Goal: Task Accomplishment & Management: Manage account settings

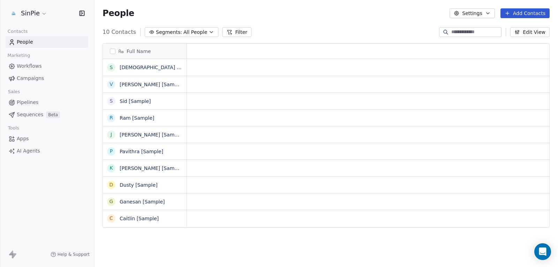
scroll to position [6, 6]
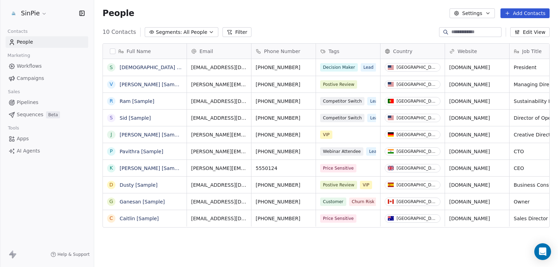
click at [112, 49] on button "button" at bounding box center [113, 52] width 6 height 6
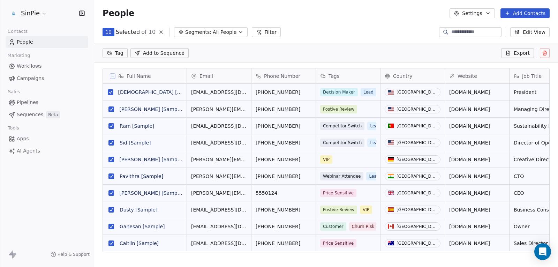
click at [542, 53] on button at bounding box center [545, 53] width 10 height 10
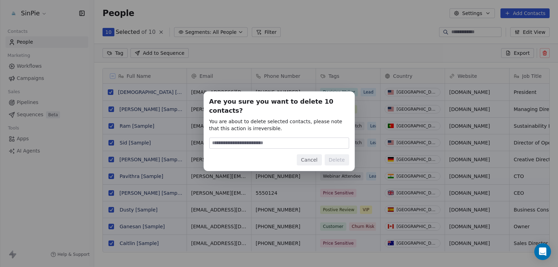
click at [242, 141] on input at bounding box center [279, 143] width 139 height 10
type input "******"
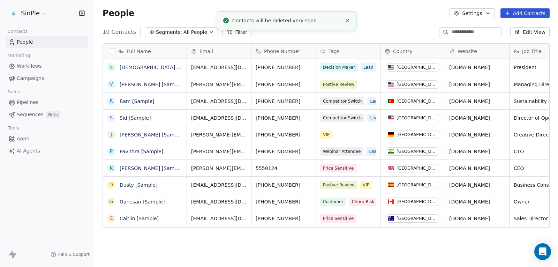
scroll to position [230, 459]
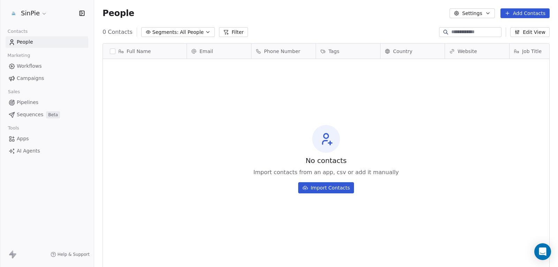
click at [27, 67] on span "Workflows" at bounding box center [29, 65] width 25 height 7
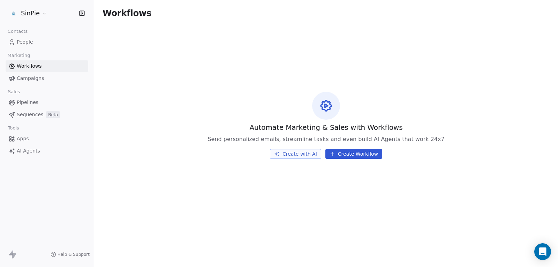
click at [14, 250] on div "Help & Support" at bounding box center [47, 254] width 94 height 25
click at [13, 254] on icon at bounding box center [11, 252] width 4 height 5
click at [34, 12] on html "SinPie Contacts People Marketing Workflows Campaigns Sales Pipelines Sequences …" at bounding box center [279, 133] width 558 height 267
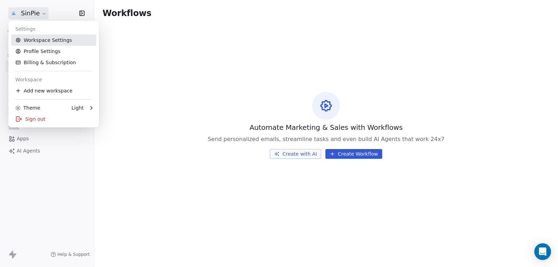
click at [41, 40] on link "Workspace Settings" at bounding box center [53, 40] width 85 height 11
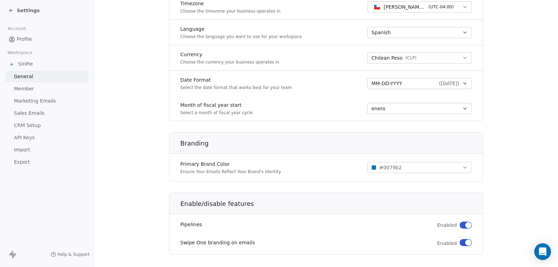
scroll to position [332, 0]
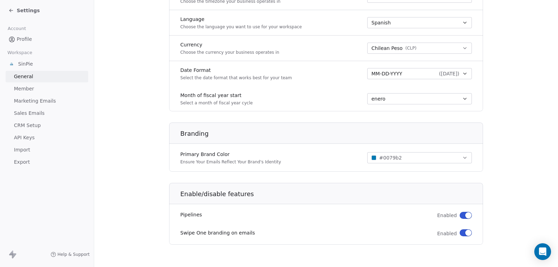
click at [24, 92] on span "Member" at bounding box center [24, 88] width 20 height 7
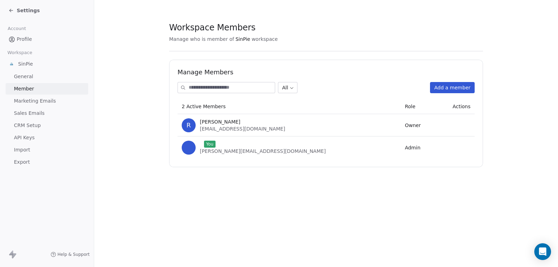
click at [38, 101] on span "Marketing Emails" at bounding box center [35, 100] width 42 height 7
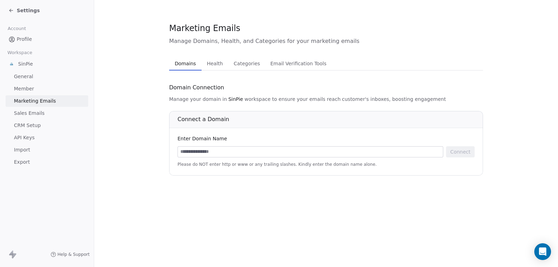
click at [224, 151] on input at bounding box center [310, 152] width 265 height 10
type input "*********"
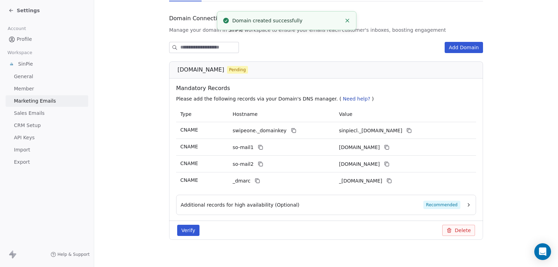
scroll to position [70, 0]
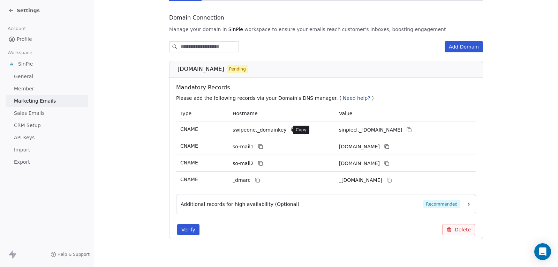
click at [291, 129] on icon at bounding box center [294, 130] width 6 height 6
click at [290, 129] on button at bounding box center [294, 130] width 8 height 8
click at [428, 127] on div "sinpiecl._[DOMAIN_NAME]" at bounding box center [391, 130] width 105 height 8
click at [412, 129] on icon at bounding box center [410, 130] width 6 height 6
click at [258, 147] on icon at bounding box center [261, 147] width 6 height 6
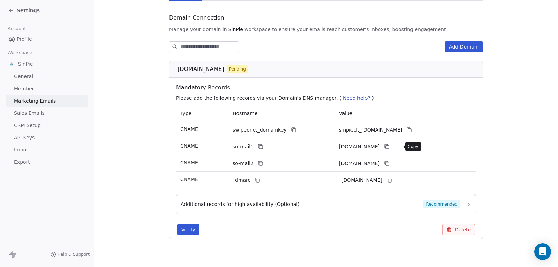
click at [390, 145] on icon at bounding box center [387, 147] width 6 height 6
drag, startPoint x: 257, startPoint y: 160, endPoint x: 276, endPoint y: 160, distance: 19.2
click at [257, 160] on button at bounding box center [261, 163] width 8 height 8
click at [389, 164] on icon at bounding box center [387, 163] width 3 height 3
drag, startPoint x: 257, startPoint y: 179, endPoint x: 278, endPoint y: 177, distance: 21.4
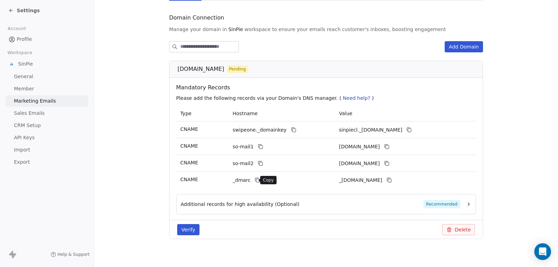
click at [257, 179] on button at bounding box center [257, 180] width 8 height 8
click at [394, 176] on button at bounding box center [389, 180] width 8 height 8
click at [466, 201] on icon "button" at bounding box center [469, 204] width 6 height 6
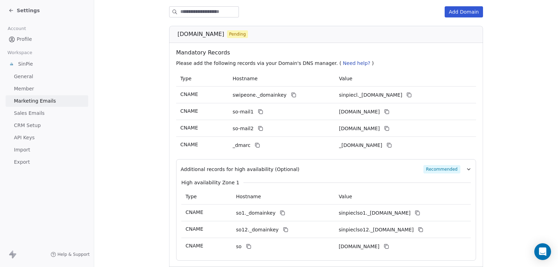
scroll to position [157, 0]
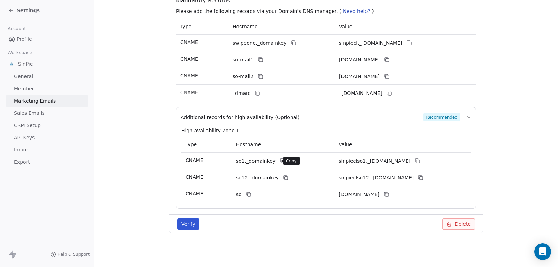
click at [280, 162] on icon at bounding box center [283, 161] width 6 height 6
drag, startPoint x: 428, startPoint y: 161, endPoint x: 431, endPoint y: 164, distance: 4.0
click at [421, 161] on icon at bounding box center [418, 161] width 6 height 6
click at [283, 178] on icon at bounding box center [286, 178] width 6 height 6
drag, startPoint x: 444, startPoint y: 175, endPoint x: 438, endPoint y: 176, distance: 5.3
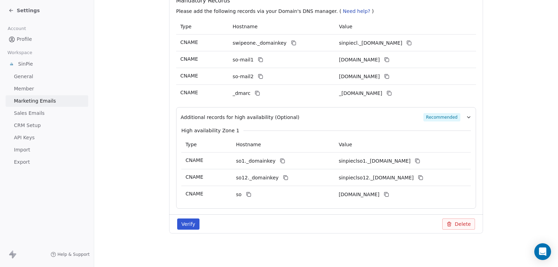
click at [441, 175] on td "sinpieclso12._[DOMAIN_NAME]" at bounding box center [403, 177] width 136 height 17
click at [424, 177] on icon at bounding box center [421, 178] width 6 height 6
drag, startPoint x: 247, startPoint y: 194, endPoint x: 253, endPoint y: 194, distance: 6.3
click at [247, 194] on icon at bounding box center [249, 195] width 6 height 6
click at [390, 197] on icon at bounding box center [387, 195] width 6 height 6
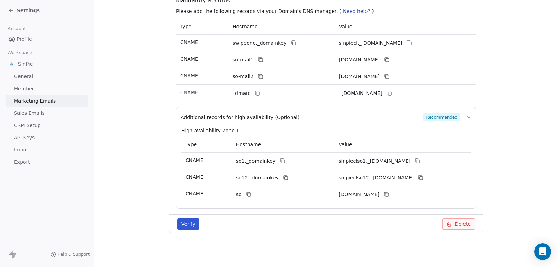
click at [193, 222] on button "Verify" at bounding box center [188, 223] width 22 height 11
click at [186, 228] on button "Verify" at bounding box center [188, 223] width 22 height 11
click at [186, 220] on button "Verify" at bounding box center [188, 223] width 22 height 11
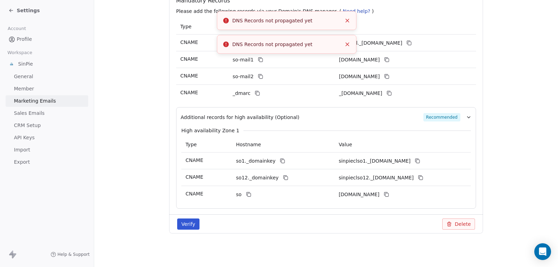
click at [349, 45] on icon "Close toast" at bounding box center [348, 44] width 6 height 6
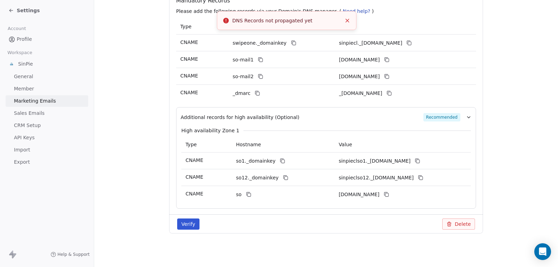
click at [347, 23] on icon "Close toast" at bounding box center [348, 20] width 6 height 6
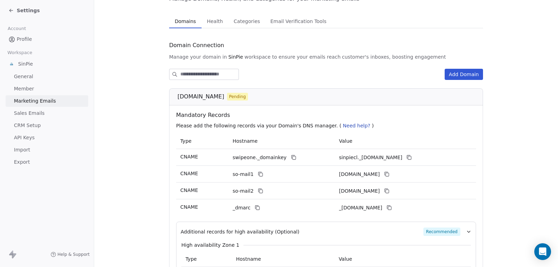
scroll to position [17, 0]
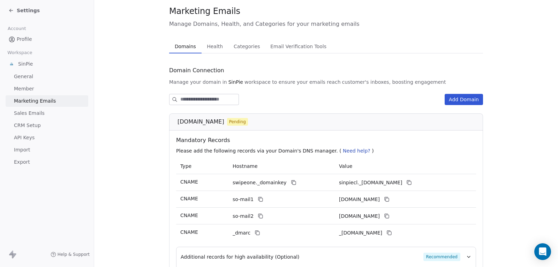
click at [215, 47] on span "Health" at bounding box center [215, 47] width 22 height 10
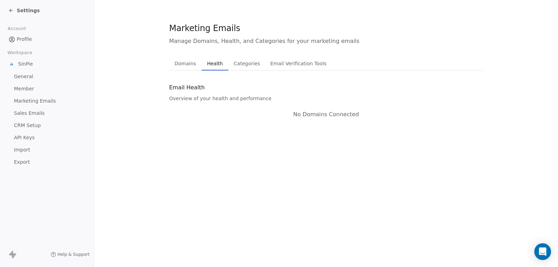
click at [245, 64] on span "Categories" at bounding box center [247, 64] width 32 height 10
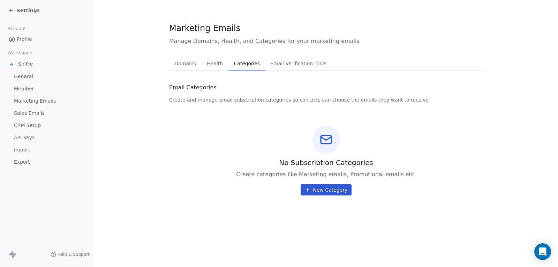
click at [286, 67] on span "Email Verification Tools" at bounding box center [299, 64] width 62 height 10
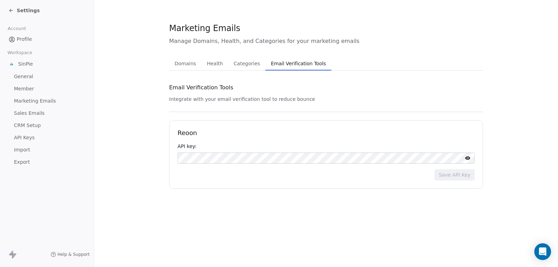
click at [185, 67] on span "Domains" at bounding box center [185, 64] width 27 height 10
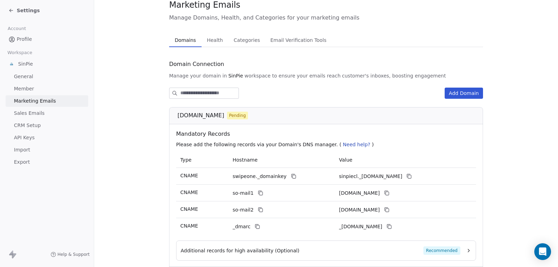
scroll to position [75, 0]
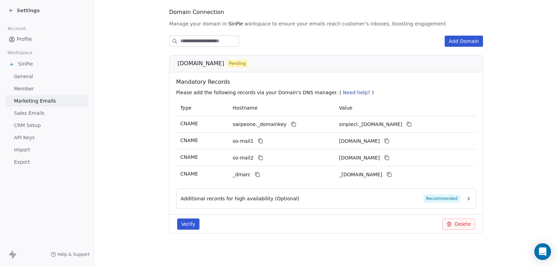
click at [190, 221] on button "Verify" at bounding box center [188, 223] width 22 height 11
click at [190, 222] on button "Verify" at bounding box center [188, 223] width 22 height 11
click at [32, 110] on span "Sales Emails" at bounding box center [29, 113] width 31 height 7
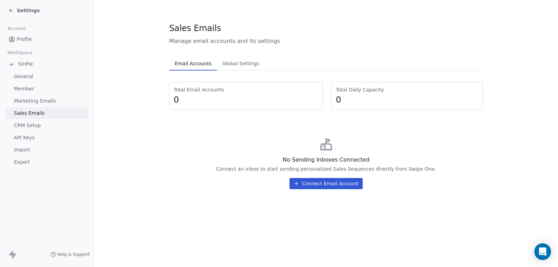
click at [40, 125] on link "CRM Setup" at bounding box center [47, 126] width 83 height 12
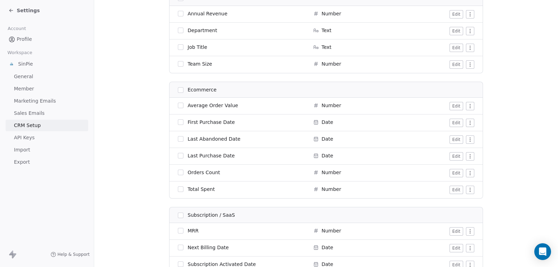
scroll to position [699, 0]
click at [22, 139] on span "API Keys" at bounding box center [24, 137] width 21 height 7
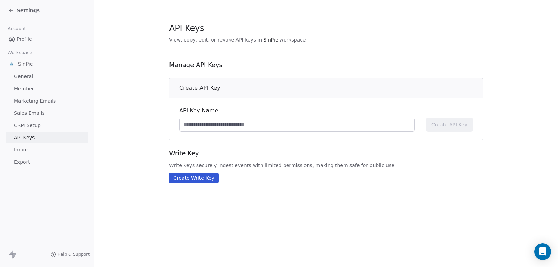
click at [24, 150] on span "Import" at bounding box center [22, 149] width 16 height 7
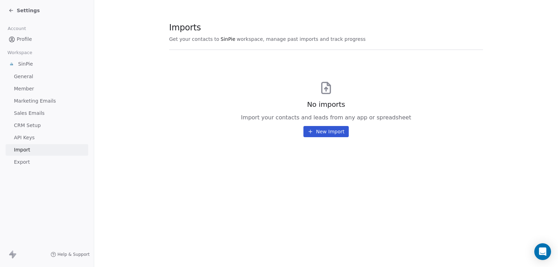
click at [38, 162] on link "Export" at bounding box center [47, 162] width 83 height 12
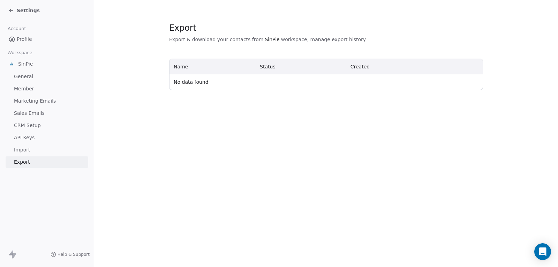
click at [34, 64] on div "SinPie" at bounding box center [47, 64] width 83 height 13
click at [24, 64] on span "SinPie" at bounding box center [25, 63] width 15 height 7
click at [22, 99] on span "Marketing Emails" at bounding box center [35, 100] width 42 height 7
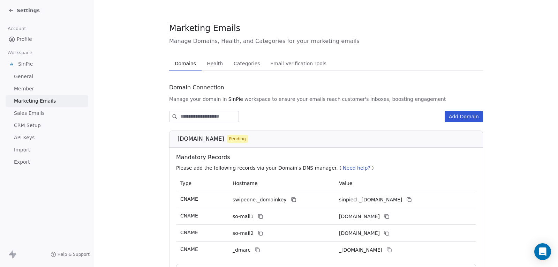
scroll to position [75, 0]
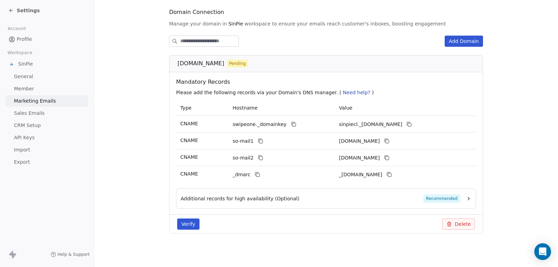
click at [184, 220] on button "Verify" at bounding box center [188, 223] width 22 height 11
click at [12, 13] on icon at bounding box center [11, 11] width 6 height 6
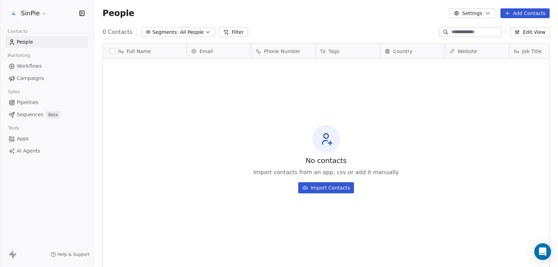
scroll to position [230, 459]
